Goal: Information Seeking & Learning: Learn about a topic

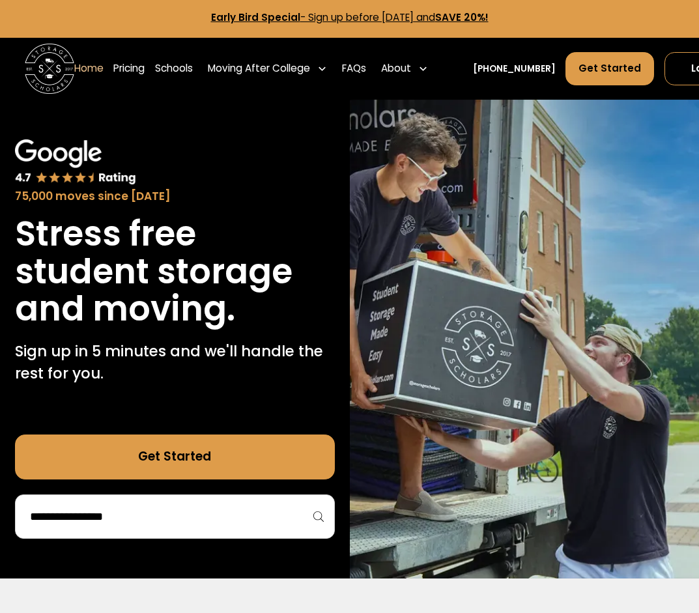
click at [418, 68] on div "About" at bounding box center [404, 68] width 57 height 35
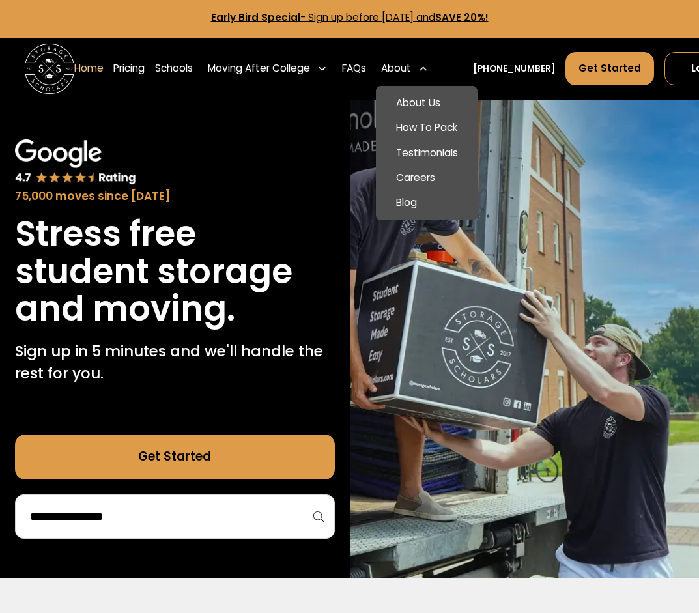
click at [444, 93] on link "About Us" at bounding box center [427, 103] width 92 height 25
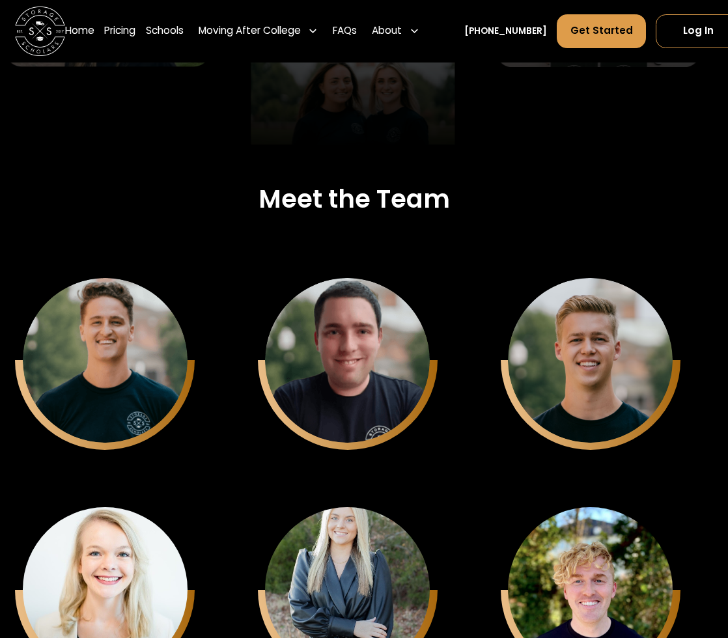
scroll to position [3167, 10]
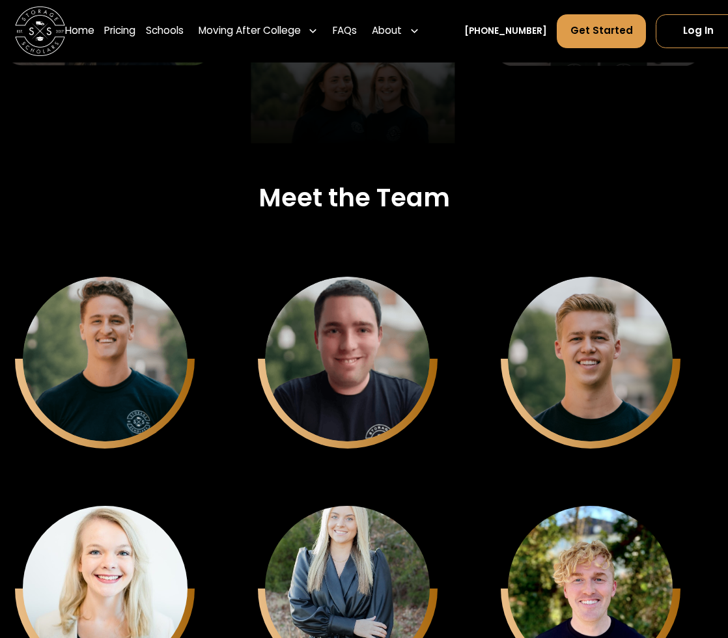
click at [381, 296] on div "[PERSON_NAME] CTO" at bounding box center [347, 359] width 165 height 165
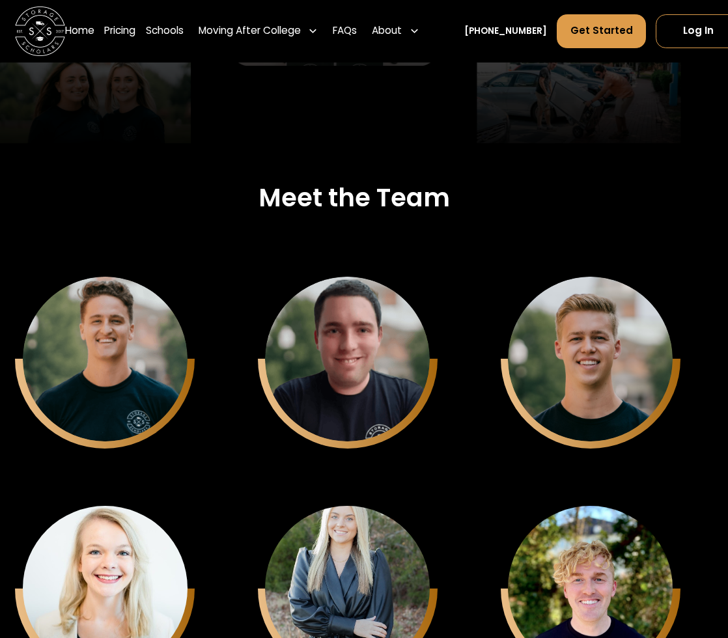
click at [111, 346] on div "[PERSON_NAME] Founder - CEO" at bounding box center [105, 359] width 165 height 165
click at [369, 381] on div "[PERSON_NAME]" at bounding box center [347, 383] width 131 height 16
click at [100, 384] on div "[PERSON_NAME]" at bounding box center [105, 383] width 131 height 16
click at [325, 399] on div "[PERSON_NAME] CTO" at bounding box center [348, 392] width 128 height 35
click at [599, 309] on div "[PERSON_NAME] Co-Founder - COO" at bounding box center [590, 359] width 165 height 165
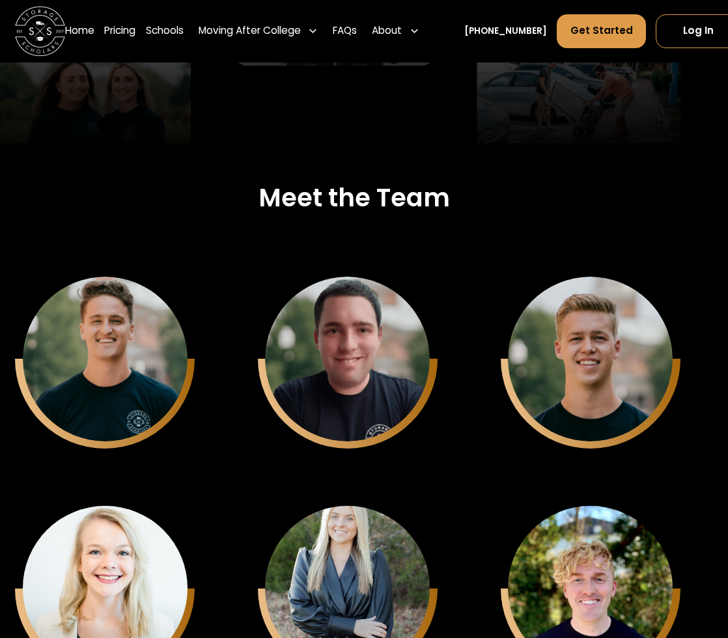
click at [89, 571] on div "[PERSON_NAME] Campus Recruitment" at bounding box center [105, 588] width 165 height 165
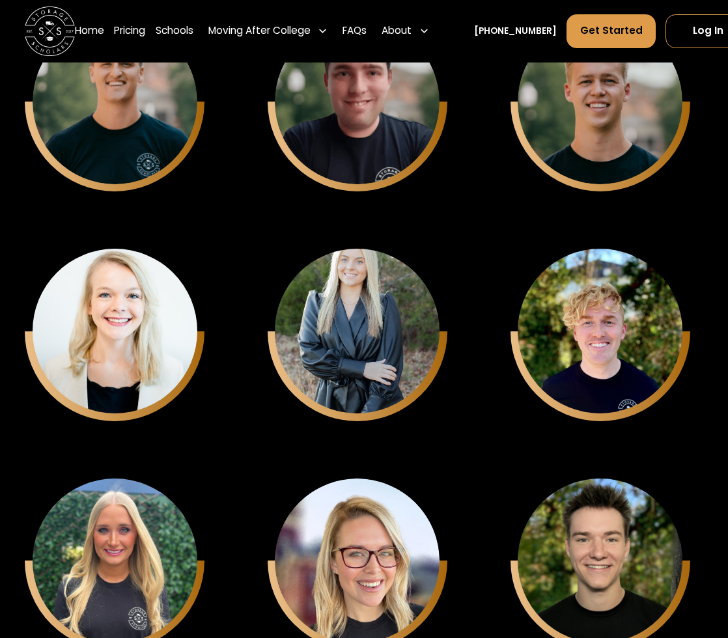
scroll to position [3424, 0]
click at [373, 266] on div "[PERSON_NAME] Campus Recruitment Intern" at bounding box center [357, 331] width 165 height 165
click at [569, 290] on div "[PERSON_NAME] Inside Sales Representative" at bounding box center [600, 331] width 165 height 165
click at [116, 550] on div "[PERSON_NAME] Senior Campus Teams Manager" at bounding box center [115, 561] width 165 height 165
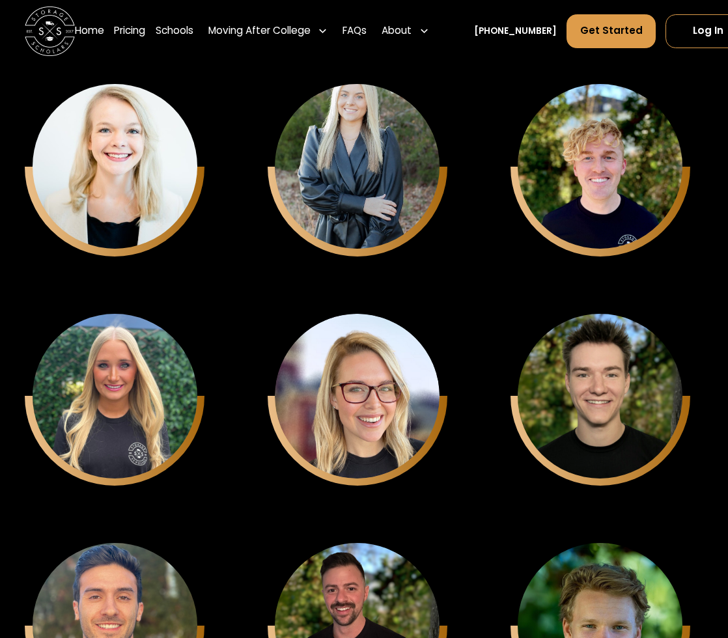
scroll to position [3589, 0]
click at [600, 314] on div "[PERSON_NAME] Campus Teams Manager" at bounding box center [600, 396] width 165 height 165
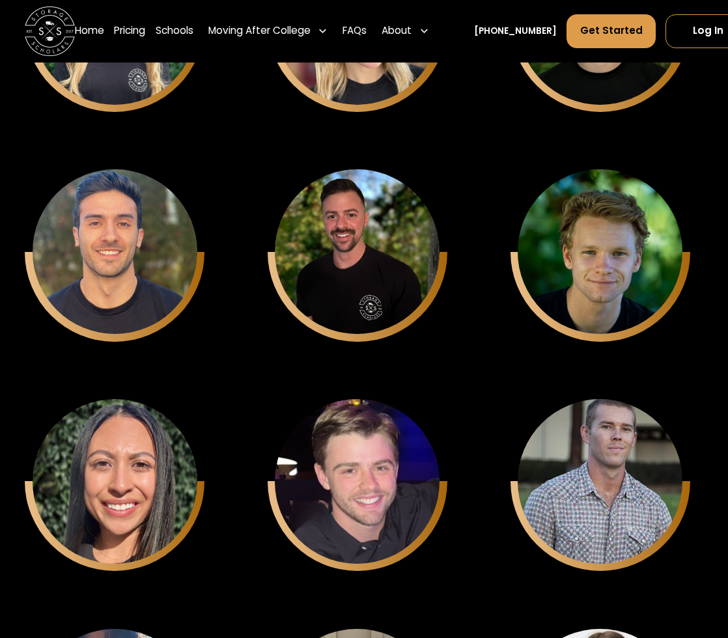
click at [124, 281] on div "[PERSON_NAME]" at bounding box center [114, 276] width 131 height 16
click at [388, 208] on div "[PERSON_NAME] Campus Teams Manager" at bounding box center [357, 251] width 165 height 165
click at [587, 235] on div "[PERSON_NAME] Inside Sales Representative" at bounding box center [600, 251] width 165 height 165
click at [117, 476] on div "[MEDICAL_DATA][PERSON_NAME] Campus Teams Manager" at bounding box center [115, 481] width 165 height 165
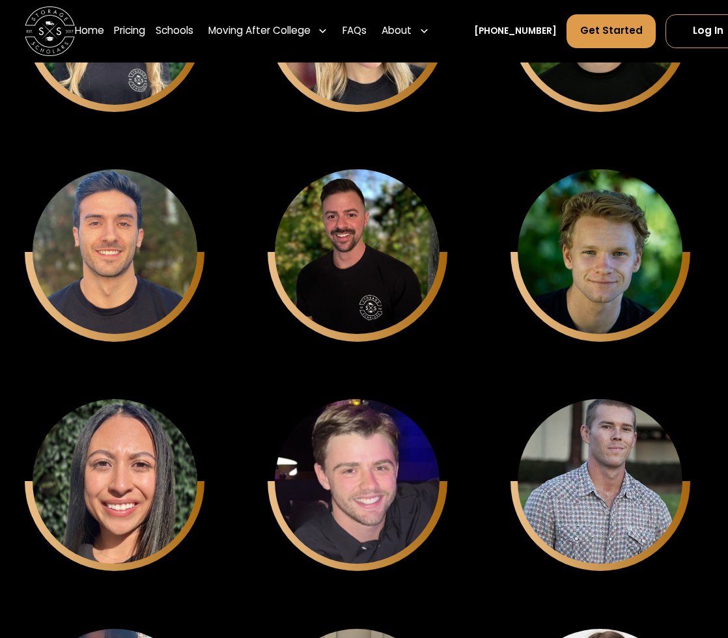
click at [326, 503] on div "[PERSON_NAME]" at bounding box center [357, 505] width 131 height 16
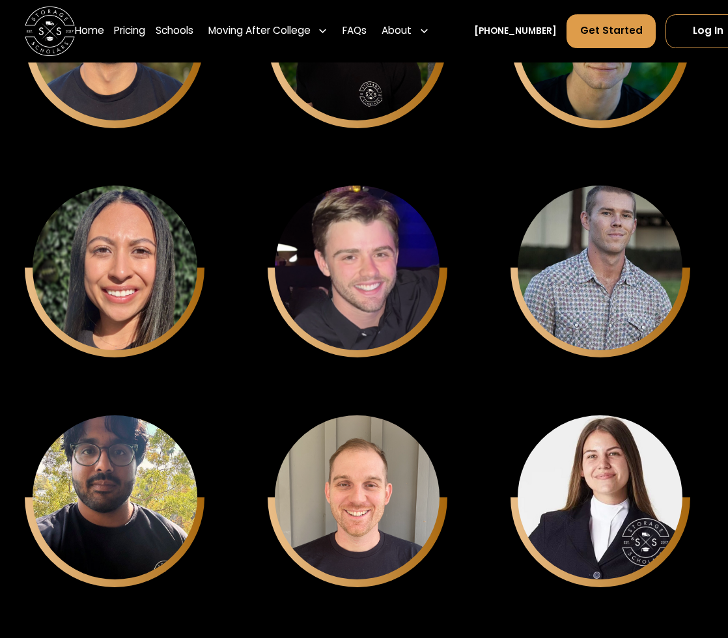
scroll to position [4176, 0]
click at [607, 242] on div "[PERSON_NAME] Campus Teams Manager" at bounding box center [600, 268] width 165 height 165
click at [151, 513] on div "[PERSON_NAME]" at bounding box center [114, 521] width 131 height 16
click at [328, 524] on div "[PERSON_NAME]" at bounding box center [357, 521] width 131 height 16
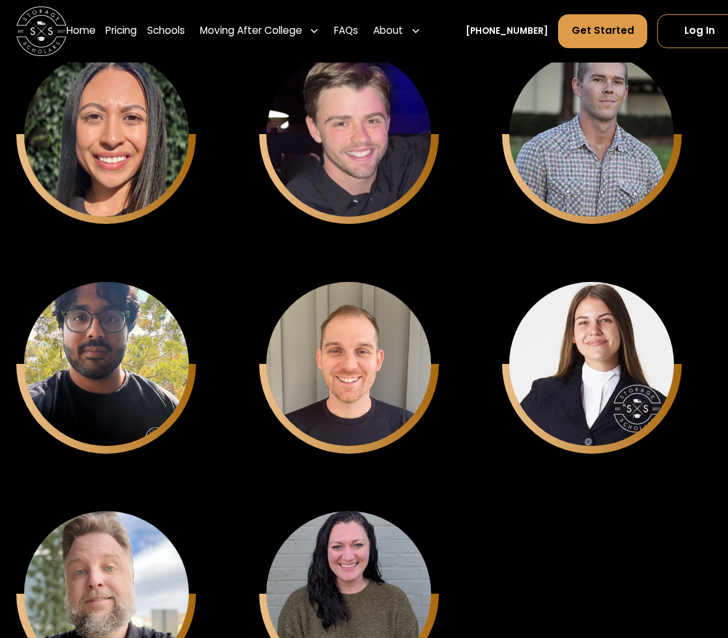
click at [591, 319] on div "[PERSON_NAME] Customer Experience Supervisor" at bounding box center [591, 364] width 165 height 165
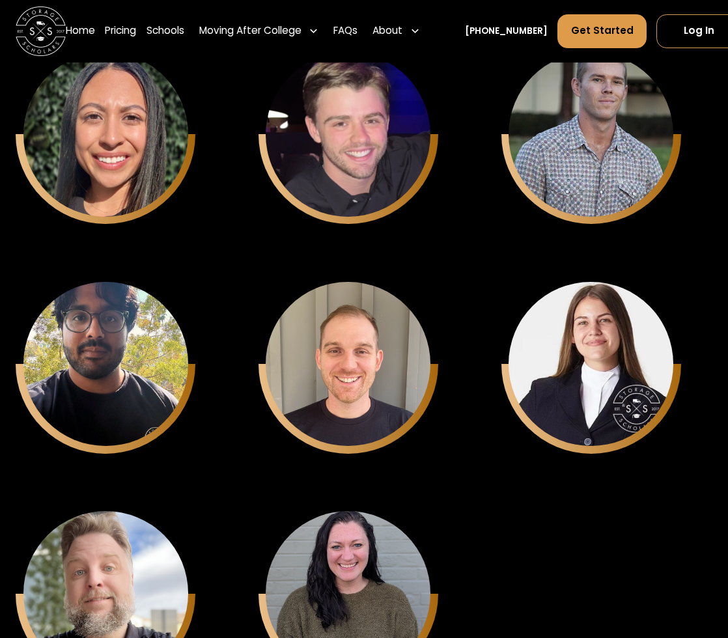
click at [393, 310] on div "[PERSON_NAME] Campus Team Manager" at bounding box center [348, 364] width 165 height 165
click at [586, 307] on div "[PERSON_NAME] Customer Experience Supervisor" at bounding box center [591, 364] width 165 height 165
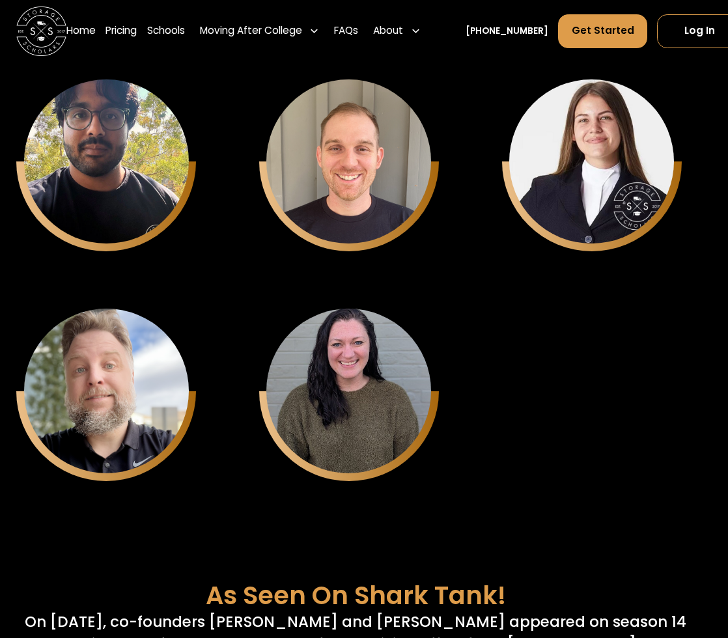
scroll to position [4512, 9]
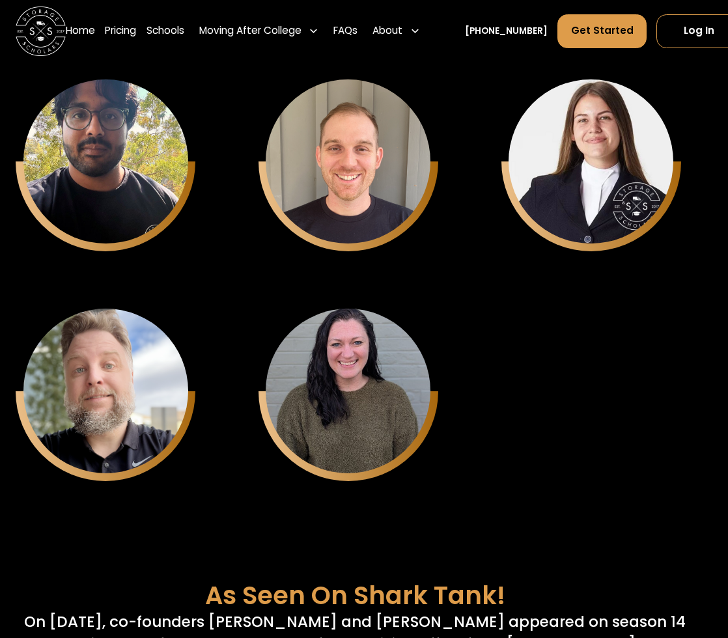
click at [328, 414] on div "[PERSON_NAME]" at bounding box center [348, 414] width 131 height 16
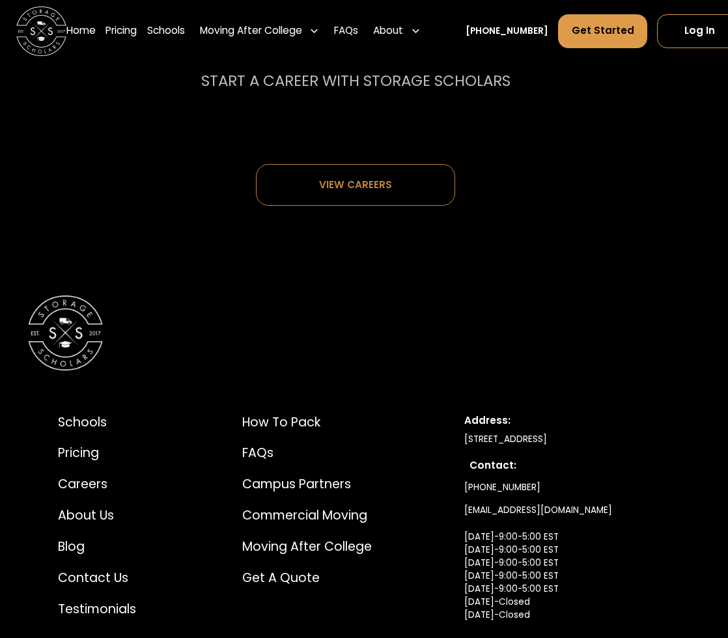
scroll to position [6378, 9]
click at [400, 181] on div "View careers" at bounding box center [355, 185] width 118 height 41
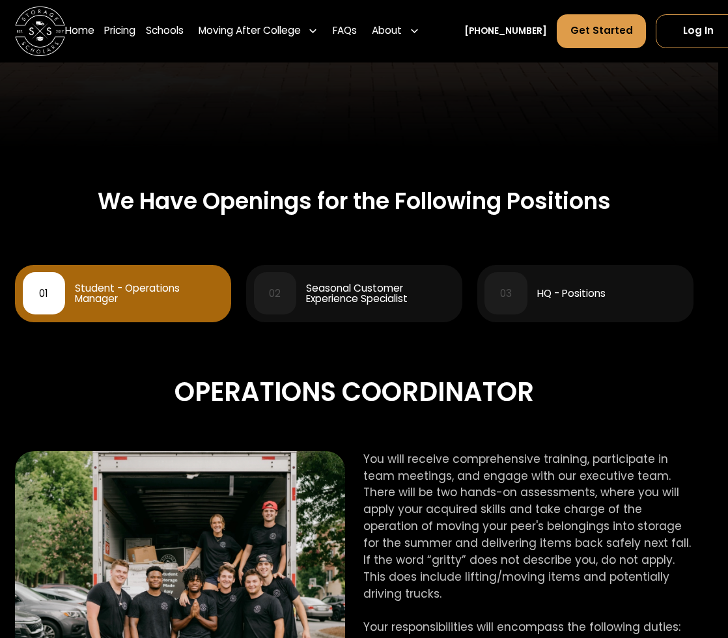
scroll to position [434, 10]
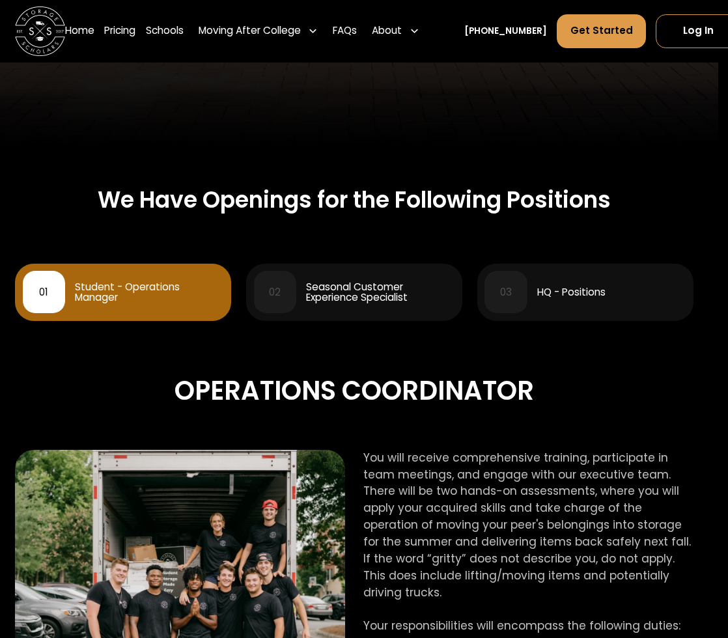
click at [394, 275] on div "02 Seasonal Customer Experience Specialist" at bounding box center [354, 292] width 201 height 42
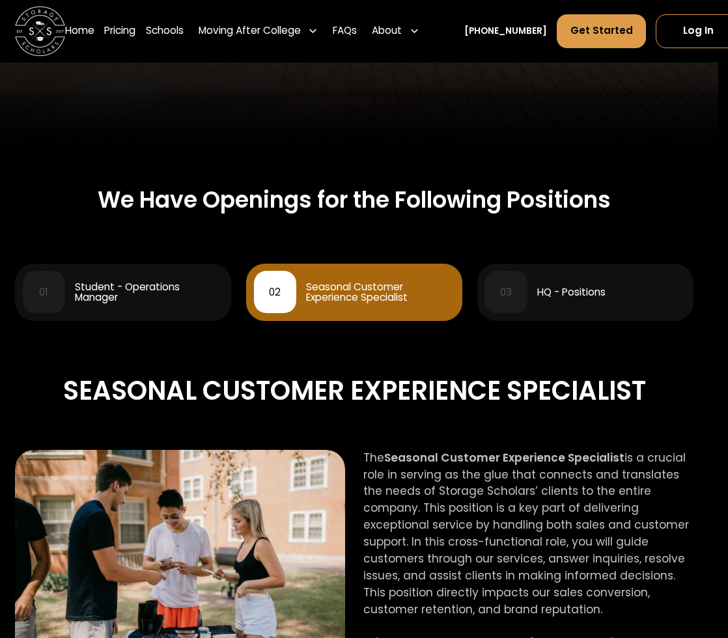
click at [627, 256] on div "We Have Openings for the Following Positions 01 Student - Operations Manager 02…" at bounding box center [354, 505] width 678 height 637
click at [605, 296] on div "HQ - Positions" at bounding box center [571, 292] width 68 height 10
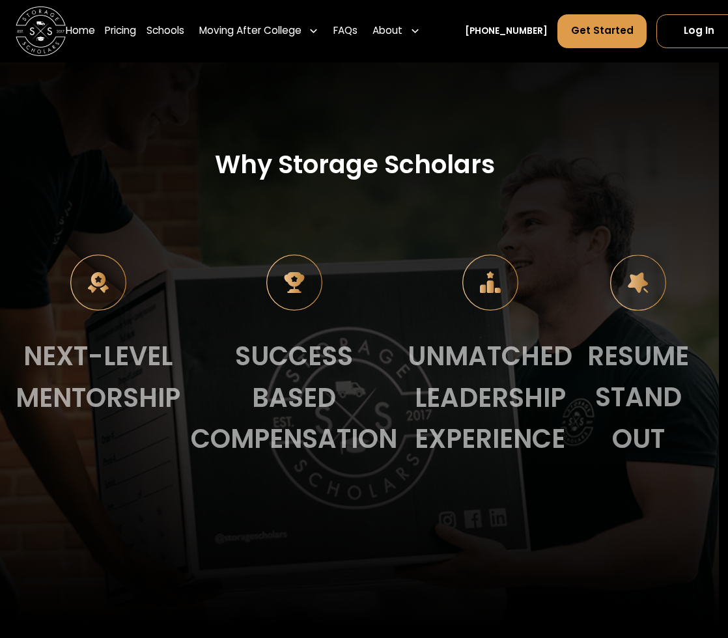
scroll to position [1205, 10]
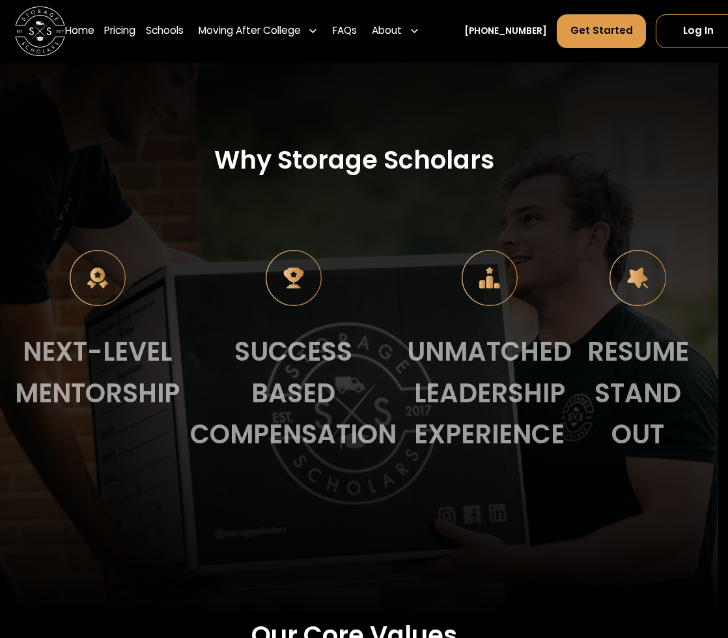
click at [84, 384] on div "Next-level mentorship" at bounding box center [97, 373] width 165 height 83
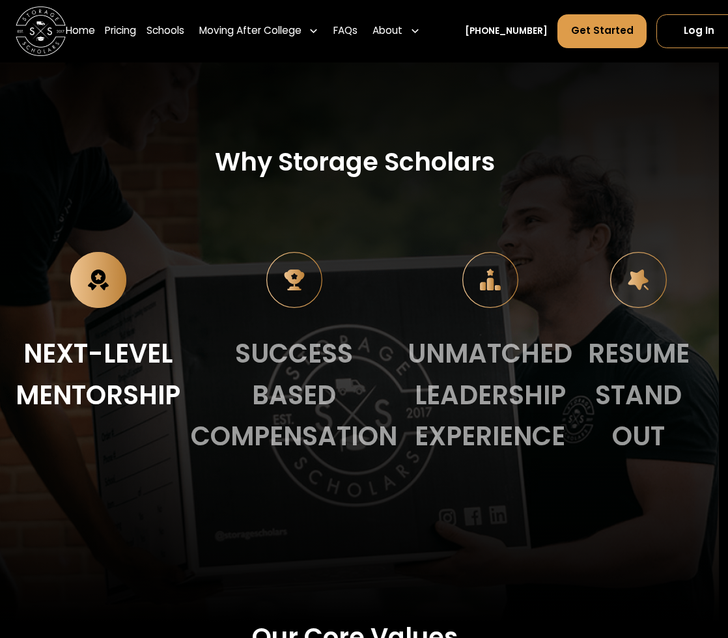
scroll to position [1203, 10]
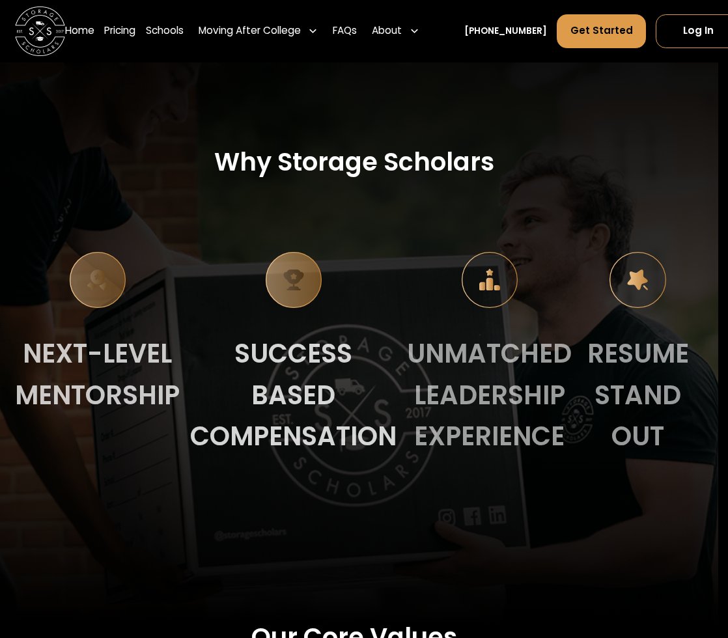
click at [262, 408] on div "Success based compensation" at bounding box center [293, 395] width 206 height 124
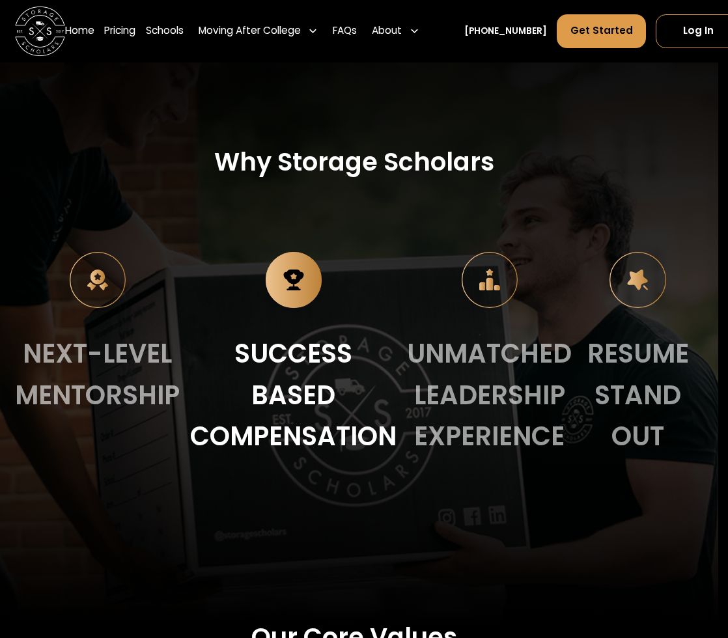
click at [500, 419] on div "Unmatched leadership experience" at bounding box center [489, 395] width 165 height 124
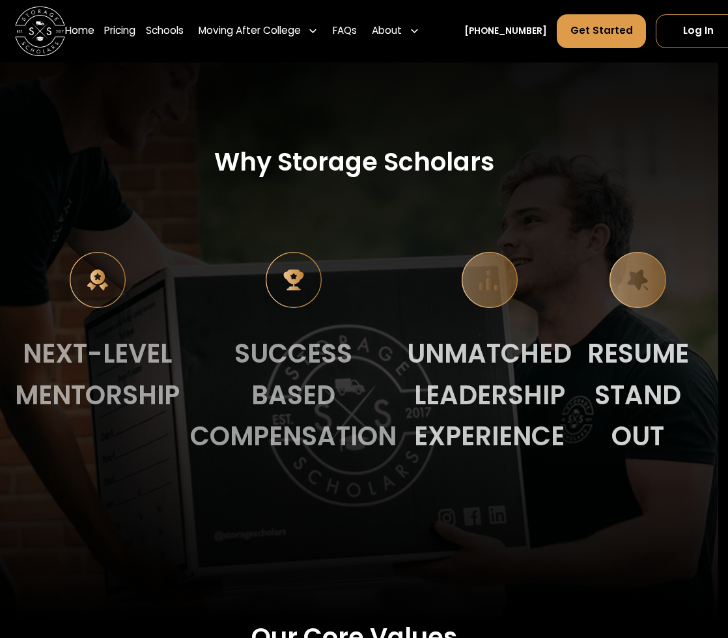
click at [657, 413] on div "Resume stand out" at bounding box center [637, 395] width 111 height 124
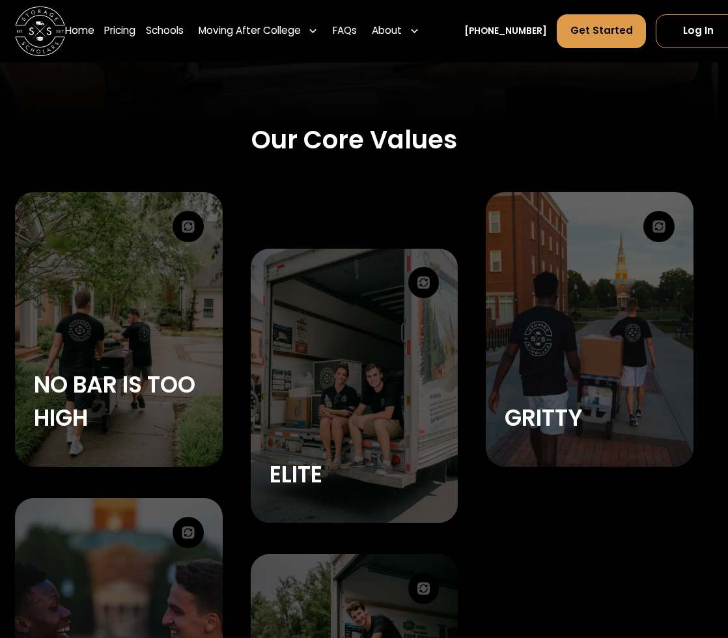
scroll to position [1701, 10]
click at [120, 331] on div "No Bar is too High" at bounding box center [118, 329] width 207 height 275
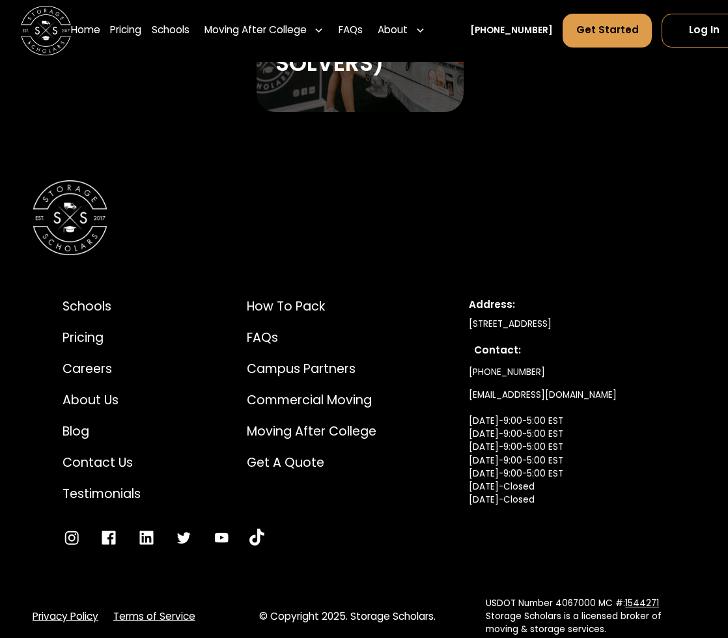
scroll to position [2417, 4]
click at [505, 600] on div "USDOT Number 4067000 MC #: 1544271 Storage Scholars is a licensed broker of mov…" at bounding box center [587, 617] width 202 height 39
click at [639, 598] on link "1544271" at bounding box center [642, 604] width 34 height 12
